Goal: Find specific page/section: Find specific page/section

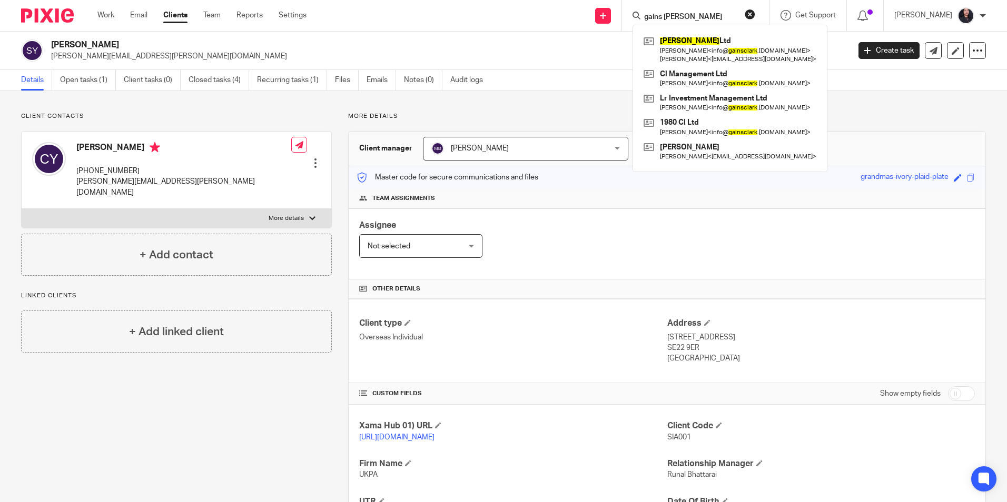
drag, startPoint x: 682, startPoint y: 15, endPoint x: 618, endPoint y: 14, distance: 63.7
click at [622, 14] on div "gains [PERSON_NAME] Gains [PERSON_NAME] Ltd [PERSON_NAME] < info@ gainsclark .[…" at bounding box center [695, 15] width 147 height 31
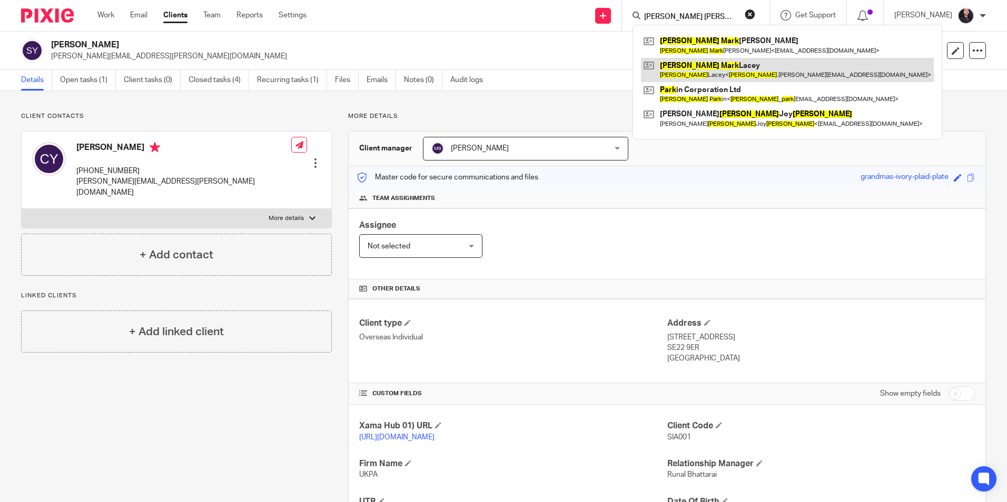
type input "jason mark"
click at [696, 72] on link at bounding box center [787, 70] width 293 height 24
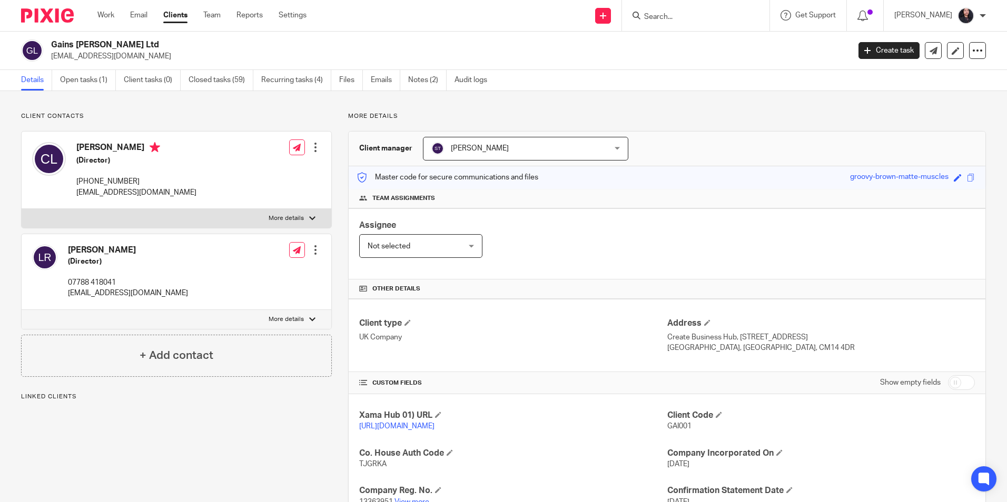
scroll to position [158, 0]
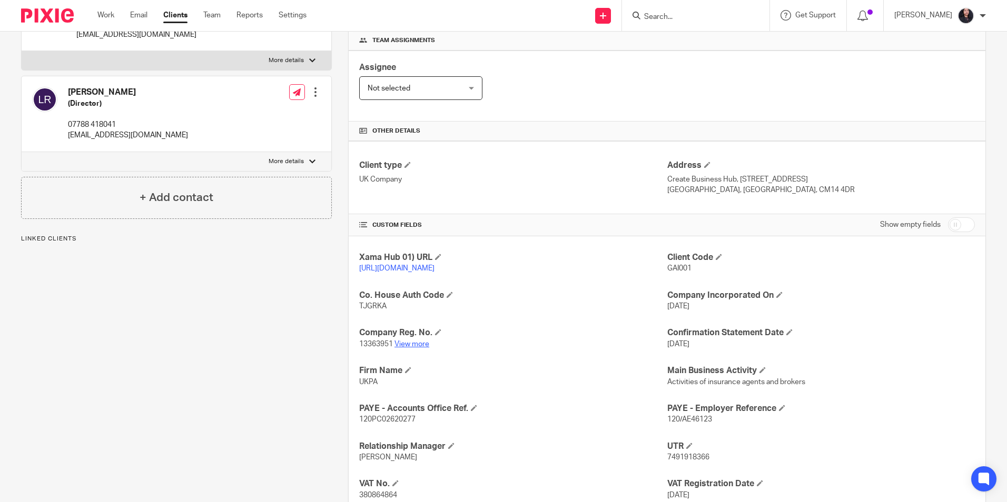
click at [413, 348] on link "View more" at bounding box center [411, 344] width 35 height 7
